Goal: Browse casually

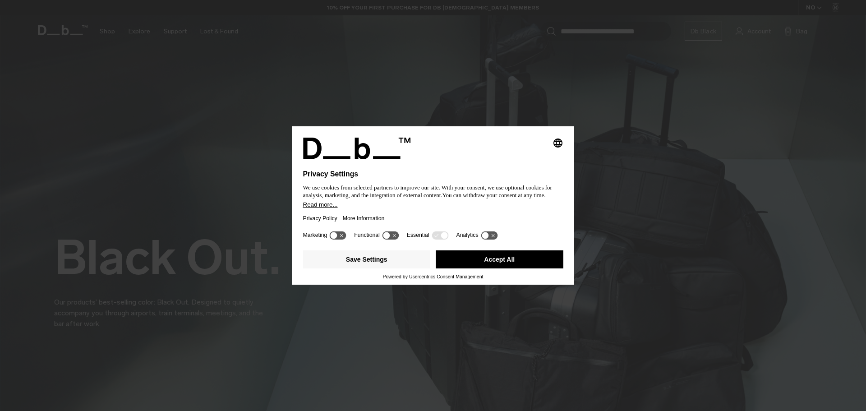
click at [490, 259] on button "Accept All" at bounding box center [500, 259] width 128 height 18
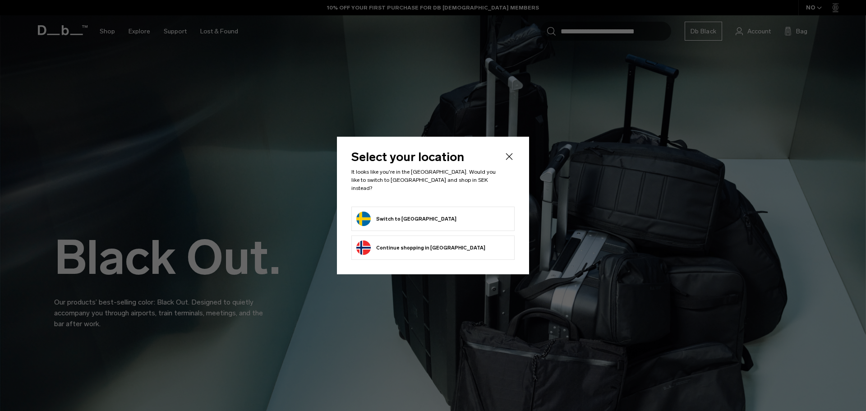
click at [409, 215] on button "Switch to Sweden" at bounding box center [406, 219] width 100 height 14
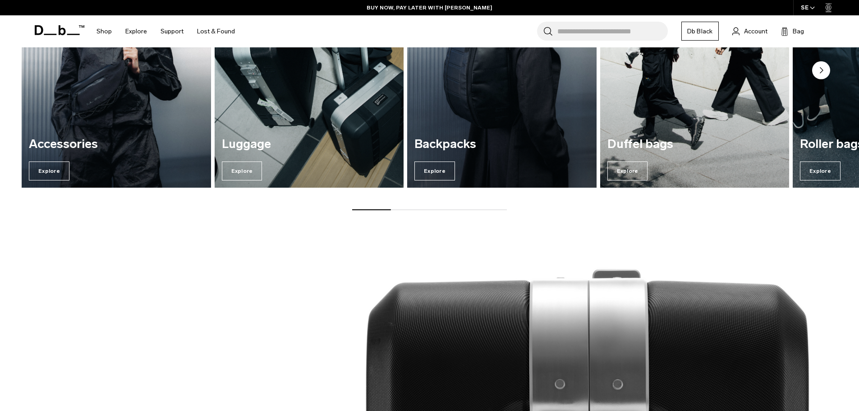
scroll to position [1398, 0]
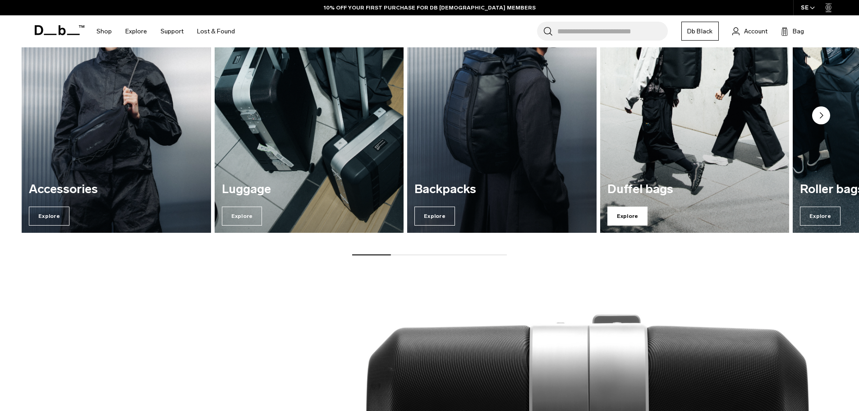
click at [624, 219] on span "Explore" at bounding box center [627, 216] width 41 height 19
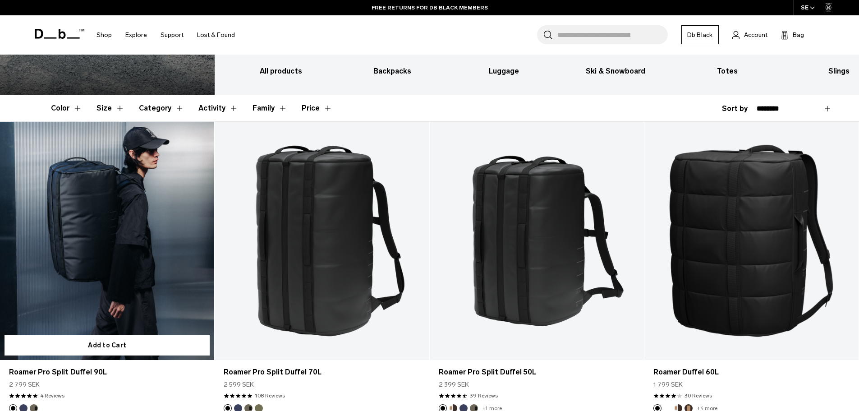
scroll to position [135, 0]
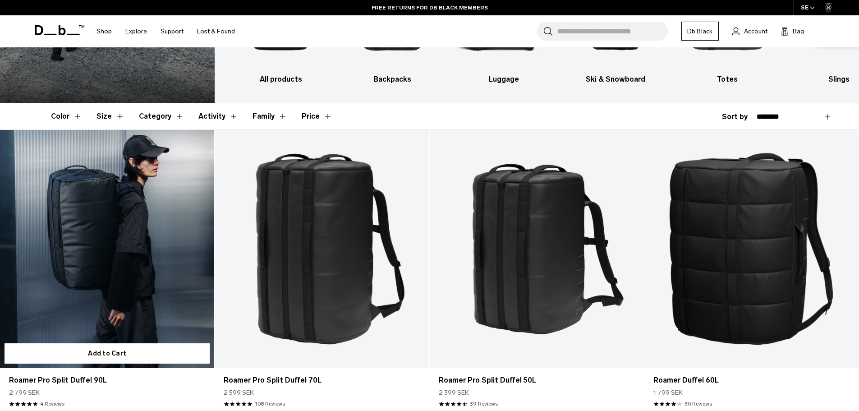
click at [108, 207] on link "Roamer Pro Split Duffel 90L" at bounding box center [107, 249] width 214 height 238
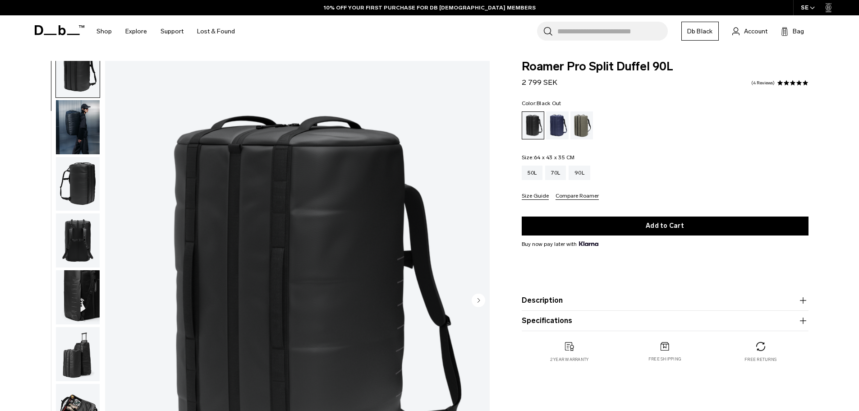
scroll to position [28, 0]
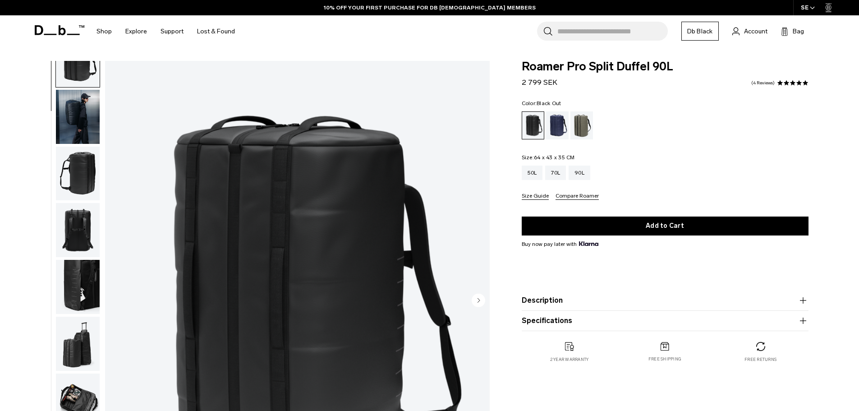
click at [74, 215] on img "button" at bounding box center [78, 230] width 44 height 54
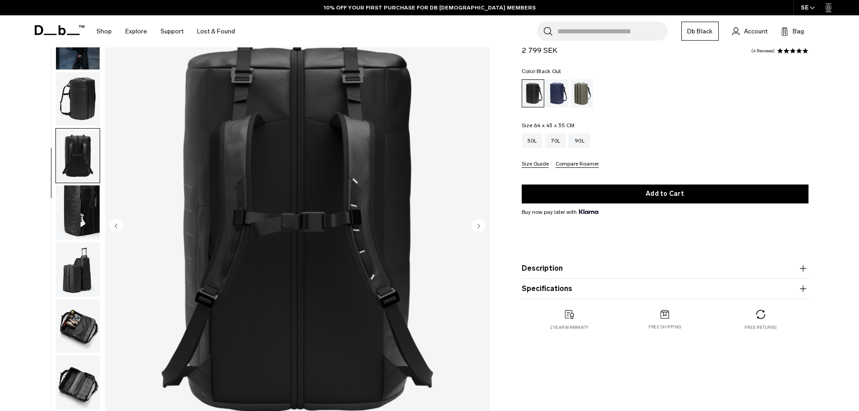
scroll to position [90, 0]
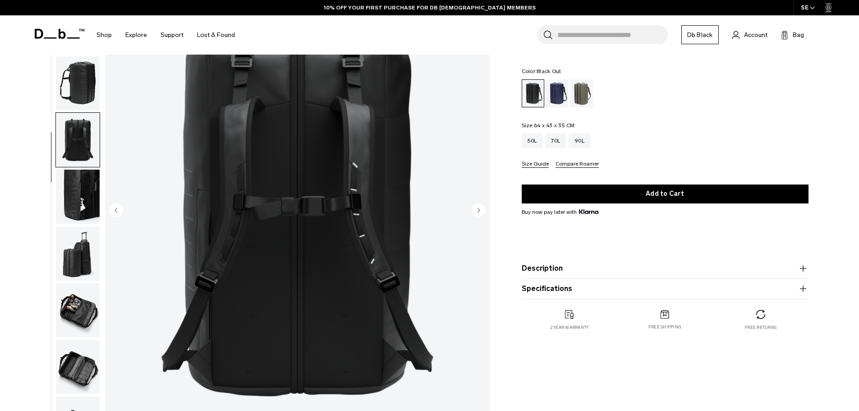
click at [77, 208] on img "button" at bounding box center [78, 197] width 44 height 54
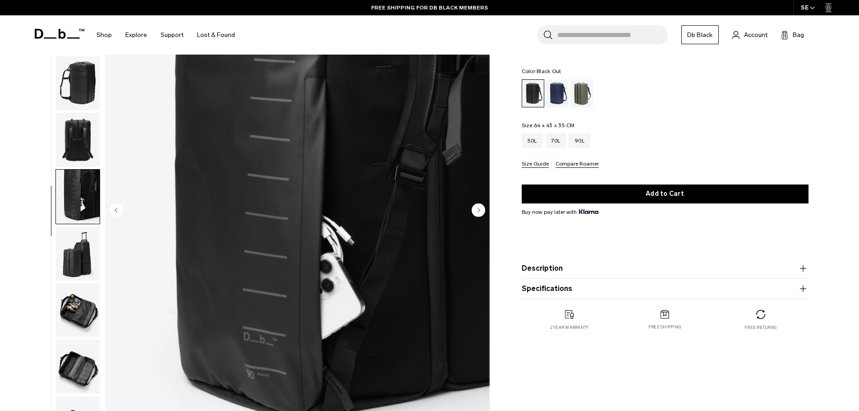
click at [89, 255] on img "button" at bounding box center [78, 253] width 44 height 54
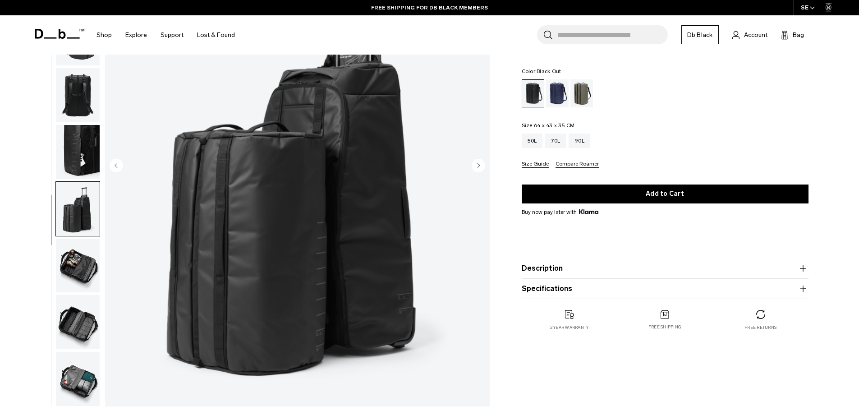
scroll to position [135, 0]
click at [85, 268] on img "button" at bounding box center [78, 265] width 44 height 54
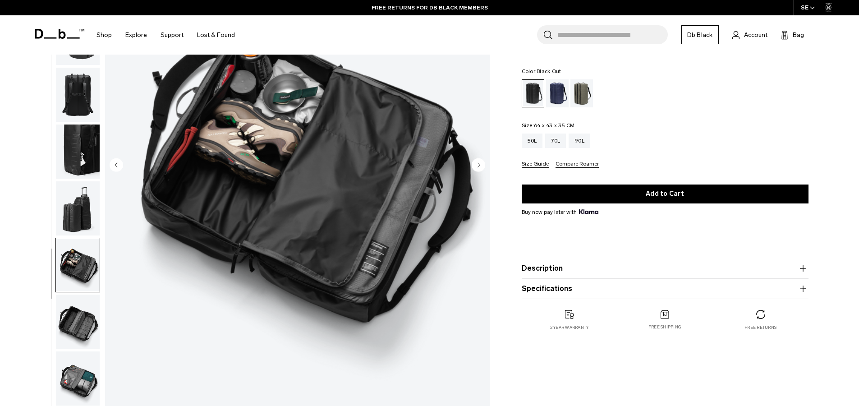
click at [79, 318] on img "button" at bounding box center [78, 321] width 44 height 54
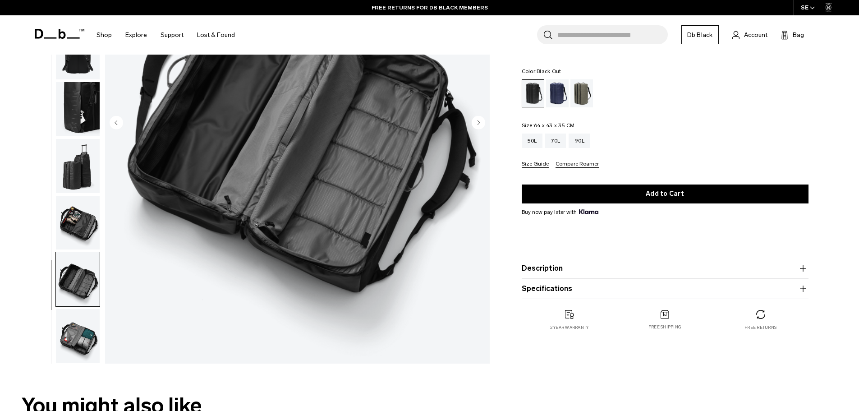
scroll to position [180, 0]
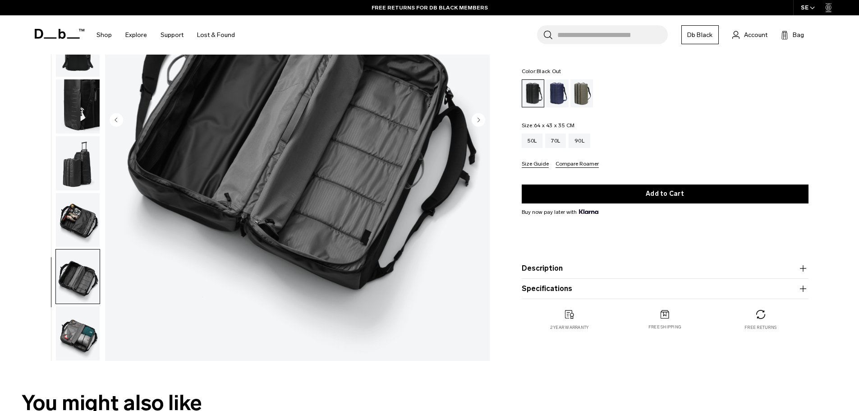
click at [78, 330] on img "button" at bounding box center [78, 333] width 44 height 54
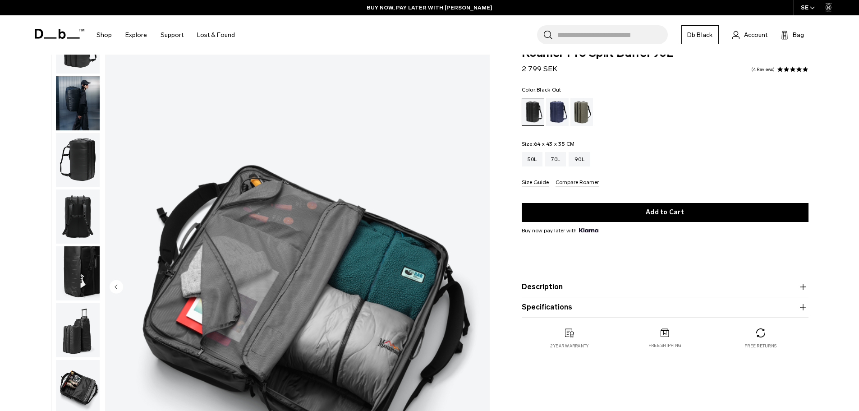
scroll to position [0, 0]
